Goal: Information Seeking & Learning: Compare options

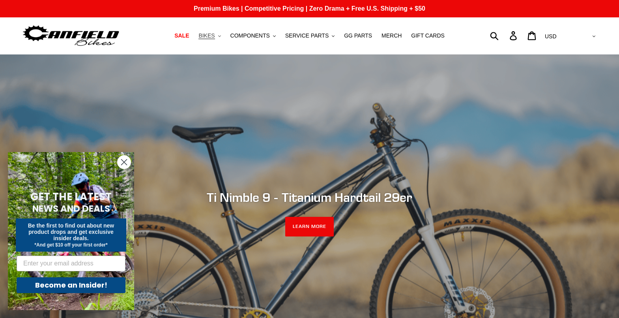
click at [215, 33] on span "BIKES" at bounding box center [207, 35] width 16 height 7
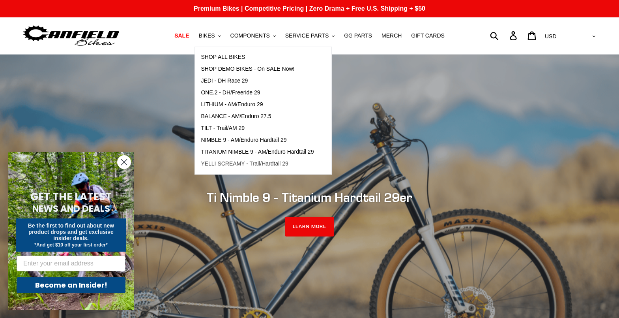
click at [225, 167] on span "YELLI SCREAMY - Trail/Hardtail 29" at bounding box center [245, 163] width 88 height 7
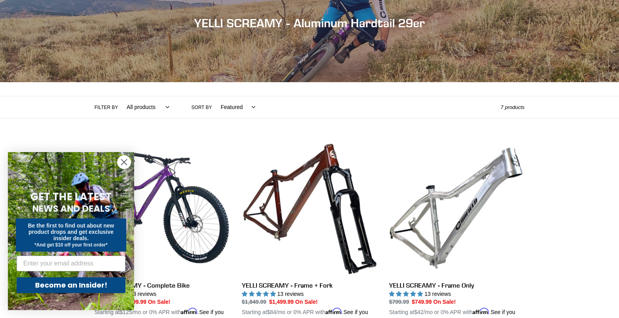
scroll to position [98, 0]
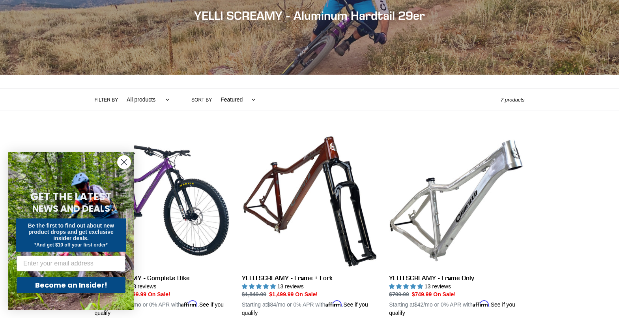
click at [125, 163] on icon "Close dialog" at bounding box center [125, 162] width 6 height 6
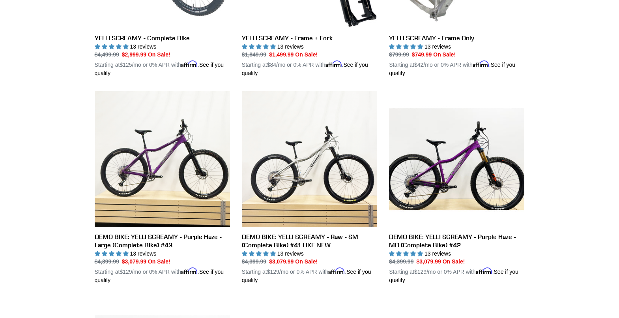
scroll to position [0, 0]
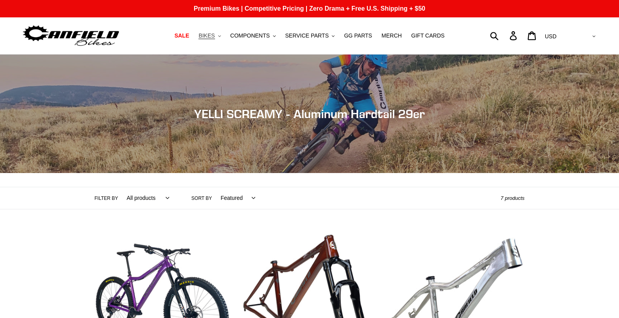
click at [215, 34] on span "BIKES" at bounding box center [207, 35] width 16 height 7
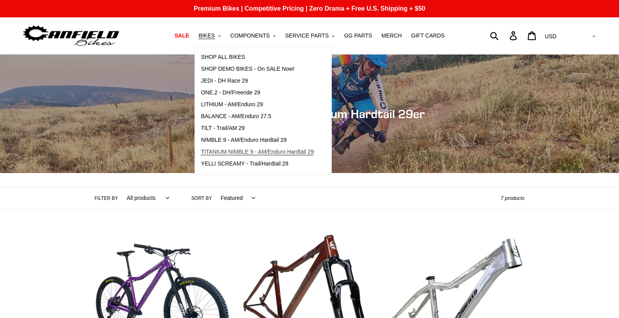
click at [240, 152] on span "TITANIUM NIMBLE 9 - AM/Enduro Hardtail 29" at bounding box center [257, 151] width 113 height 7
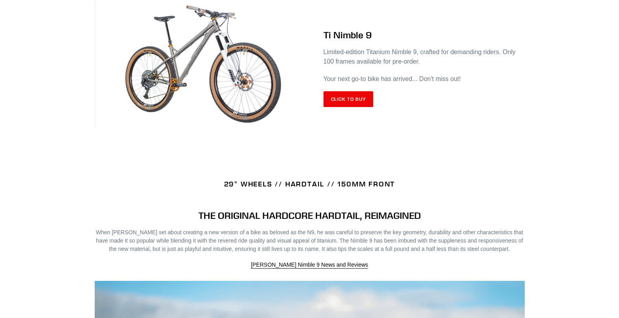
scroll to position [590, 0]
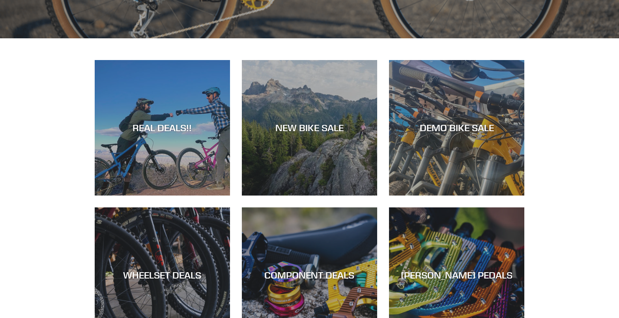
scroll to position [339, 0]
